Goal: Task Accomplishment & Management: Use online tool/utility

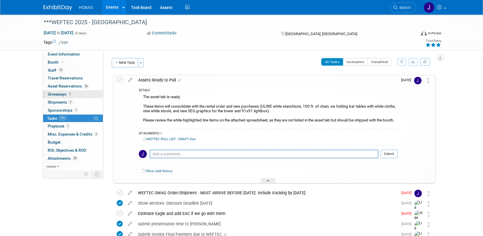
click at [59, 94] on span "Giveaways 1" at bounding box center [60, 94] width 24 height 5
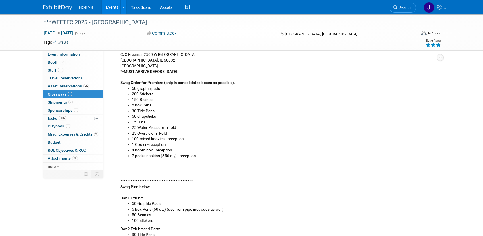
scroll to position [96, 0]
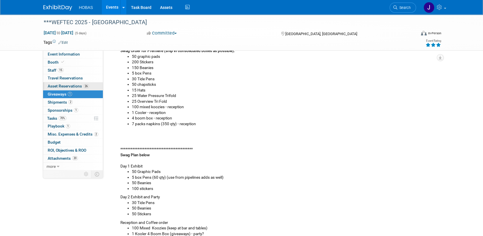
click at [53, 85] on span "Asset Reservations 26" at bounding box center [68, 86] width 41 height 5
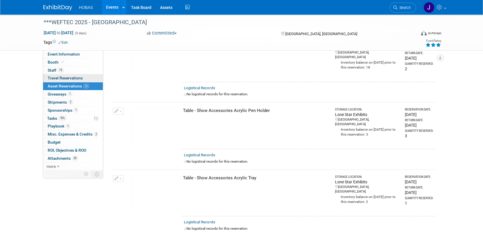
scroll to position [1565, 0]
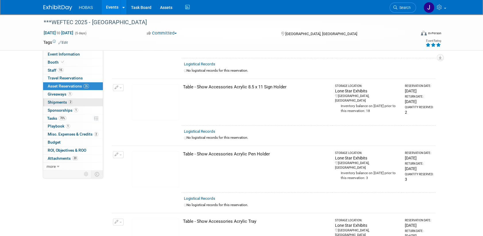
click at [68, 102] on span "2" at bounding box center [70, 102] width 4 height 4
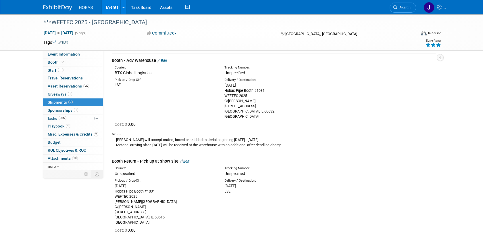
scroll to position [32, 0]
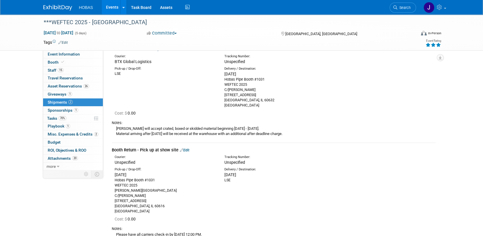
drag, startPoint x: 148, startPoint y: 205, endPoint x: 113, endPoint y: 179, distance: 44.0
click at [113, 179] on div "Pick-up / Drop-Off: [DATE] Hobas Pipe Booth #1031 WEFTEC 2025 [PERSON_NAME][GEO…" at bounding box center [165, 190] width 110 height 47
copy div "Hobas Pipe Booth #1031 WEFTEC 2025 [PERSON_NAME][GEOGRAPHIC_DATA] C/[PERSON_NAM…"
click at [55, 84] on span "Asset Reservations 26" at bounding box center [68, 86] width 41 height 5
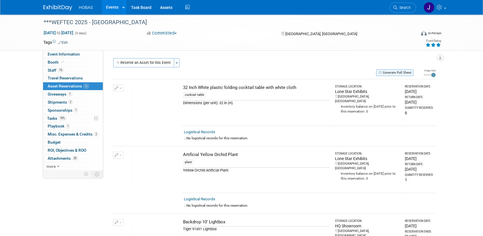
click at [391, 72] on button "Generate Pull Sheet" at bounding box center [394, 72] width 37 height 7
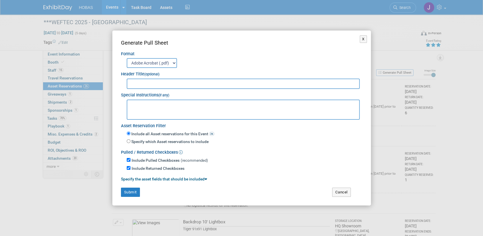
click at [204, 105] on textarea at bounding box center [243, 109] width 233 height 20
paste textarea "Hobas Pipe Booth #1031 WEFTEC 2025 [PERSON_NAME][GEOGRAPHIC_DATA] C/[PERSON_NAM…"
type textarea "Hobas Pipe Booth #1031 WEFTEC 2025 [PERSON_NAME][GEOGRAPHIC_DATA] C/[PERSON_NAM…"
click at [191, 87] on input "text" at bounding box center [243, 83] width 233 height 10
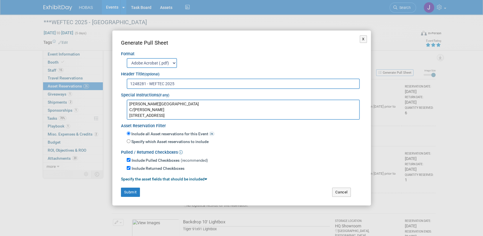
scroll to position [0, 0]
type input "1248281 - WEFTEC 2025"
click at [165, 103] on textarea "Hobas Pipe Booth #1031 WEFTEC 2025 [PERSON_NAME][GEOGRAPHIC_DATA] C/[PERSON_NAM…" at bounding box center [243, 109] width 233 height 20
type textarea "Hobas Pipe Booth #S1031 WEFTEC 2025 [PERSON_NAME][GEOGRAPHIC_DATA] C/[PERSON_NA…"
click at [133, 191] on button "Submit" at bounding box center [130, 191] width 19 height 9
